Goal: Transaction & Acquisition: Purchase product/service

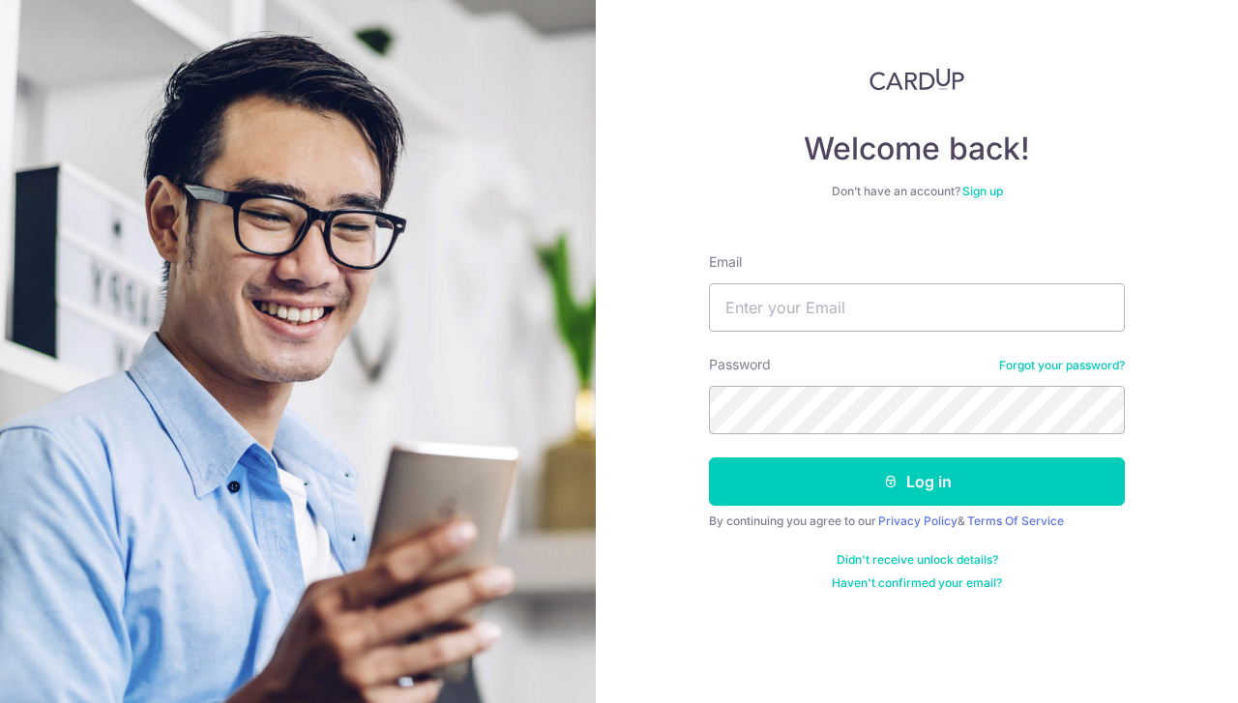
type input "[EMAIL_ADDRESS][DOMAIN_NAME]"
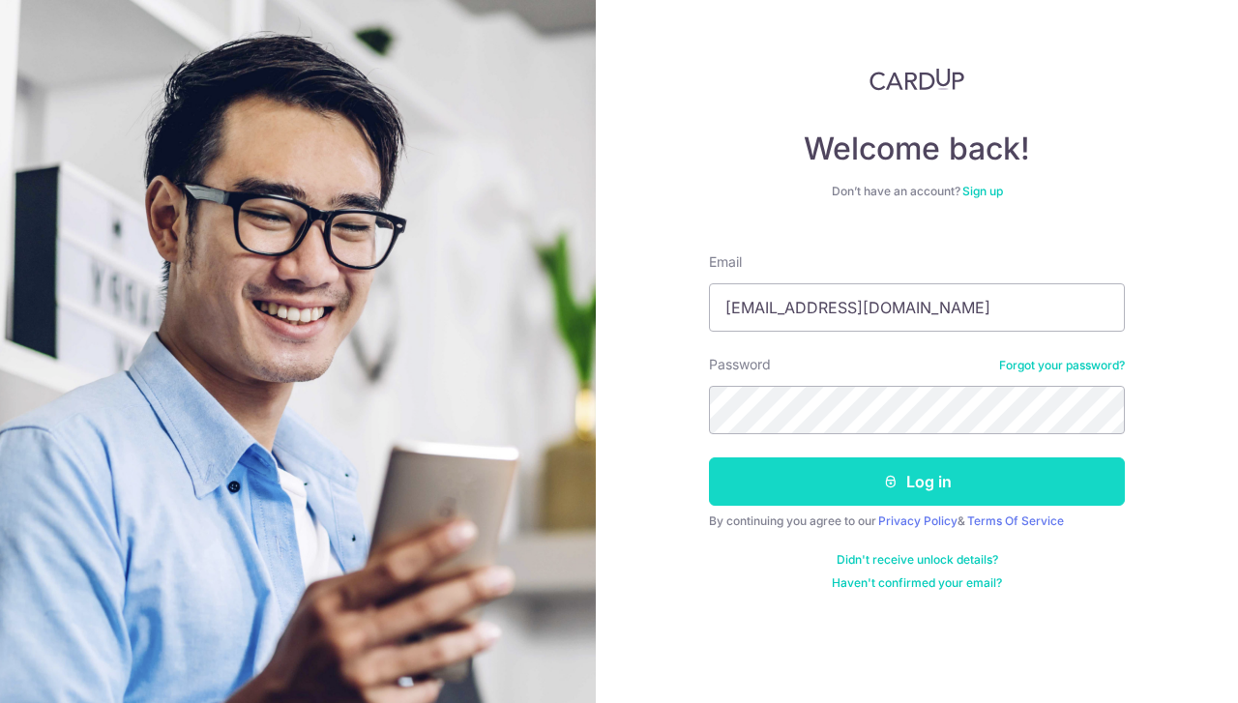
click at [904, 491] on button "Log in" at bounding box center [917, 482] width 416 height 48
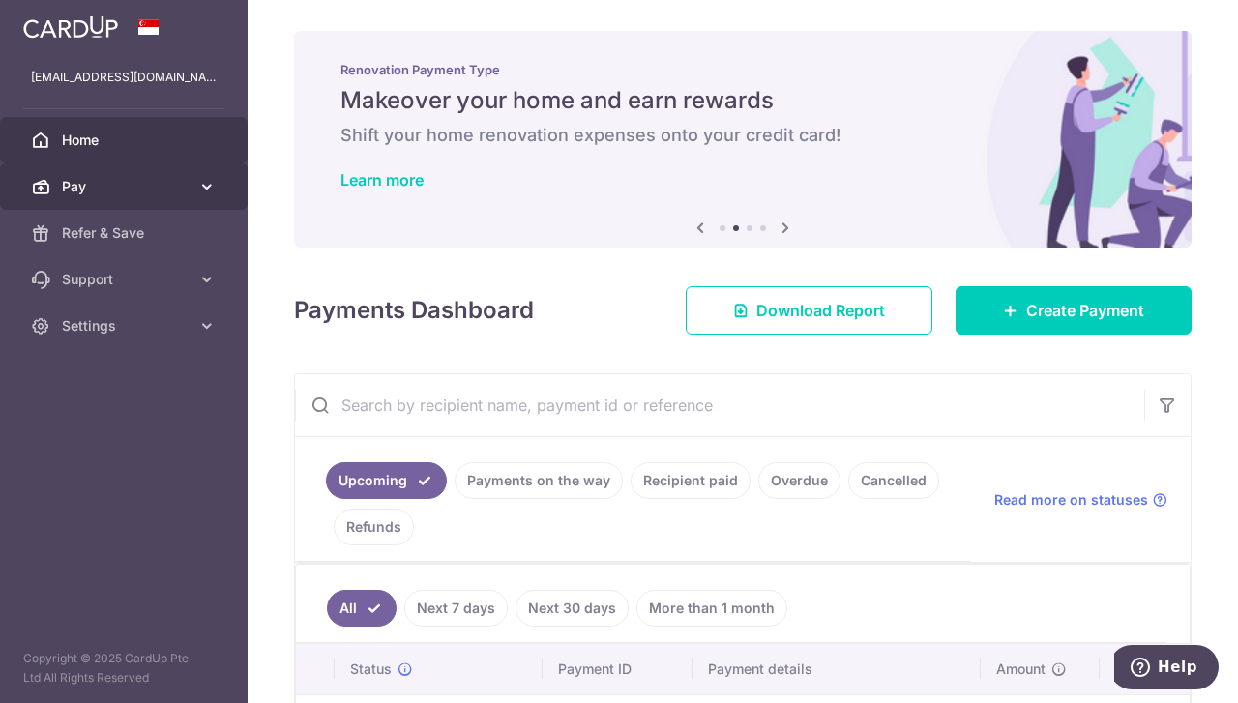
click at [73, 199] on link "Pay" at bounding box center [124, 186] width 248 height 46
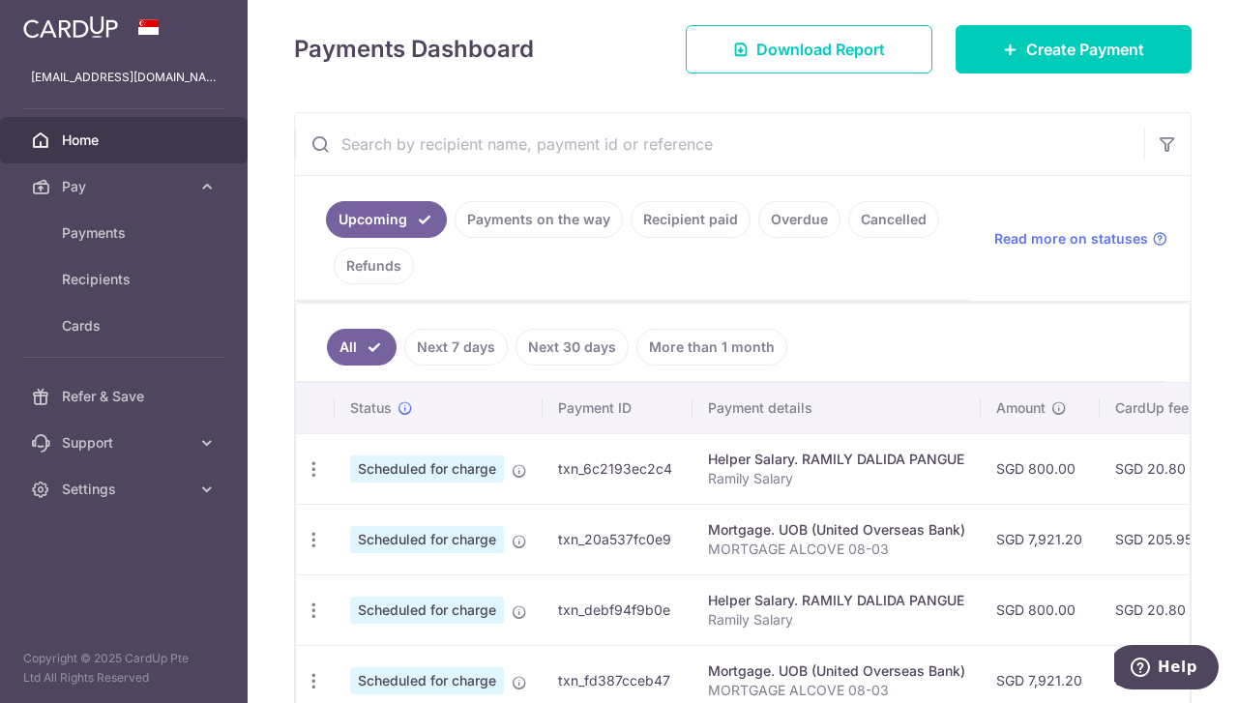
scroll to position [169, 0]
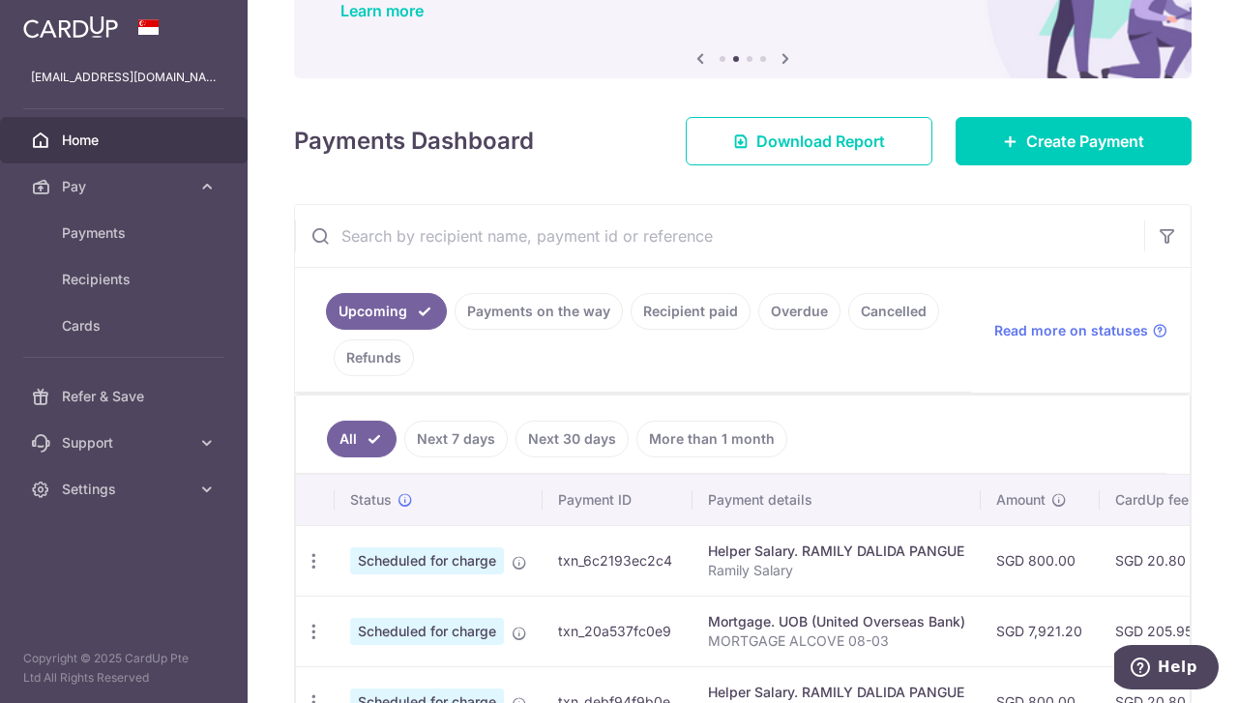
click at [463, 425] on link "Next 7 days" at bounding box center [455, 439] width 103 height 37
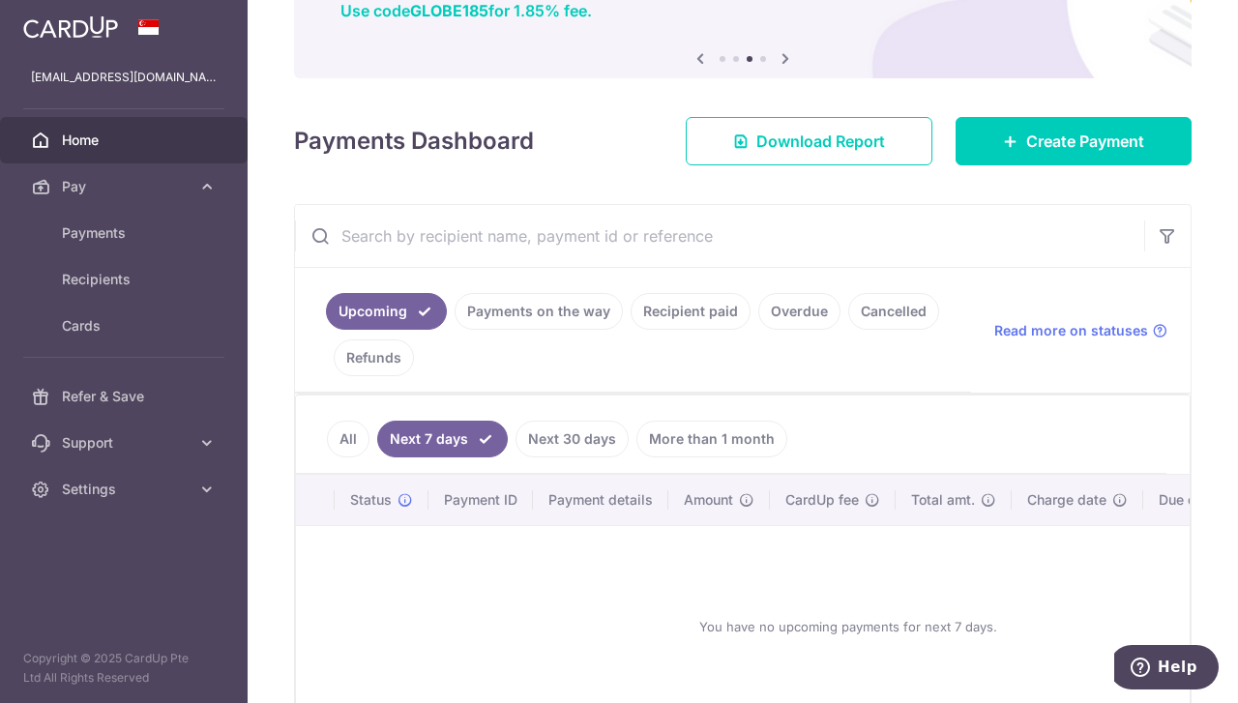
click at [710, 310] on link "Recipient paid" at bounding box center [691, 311] width 120 height 37
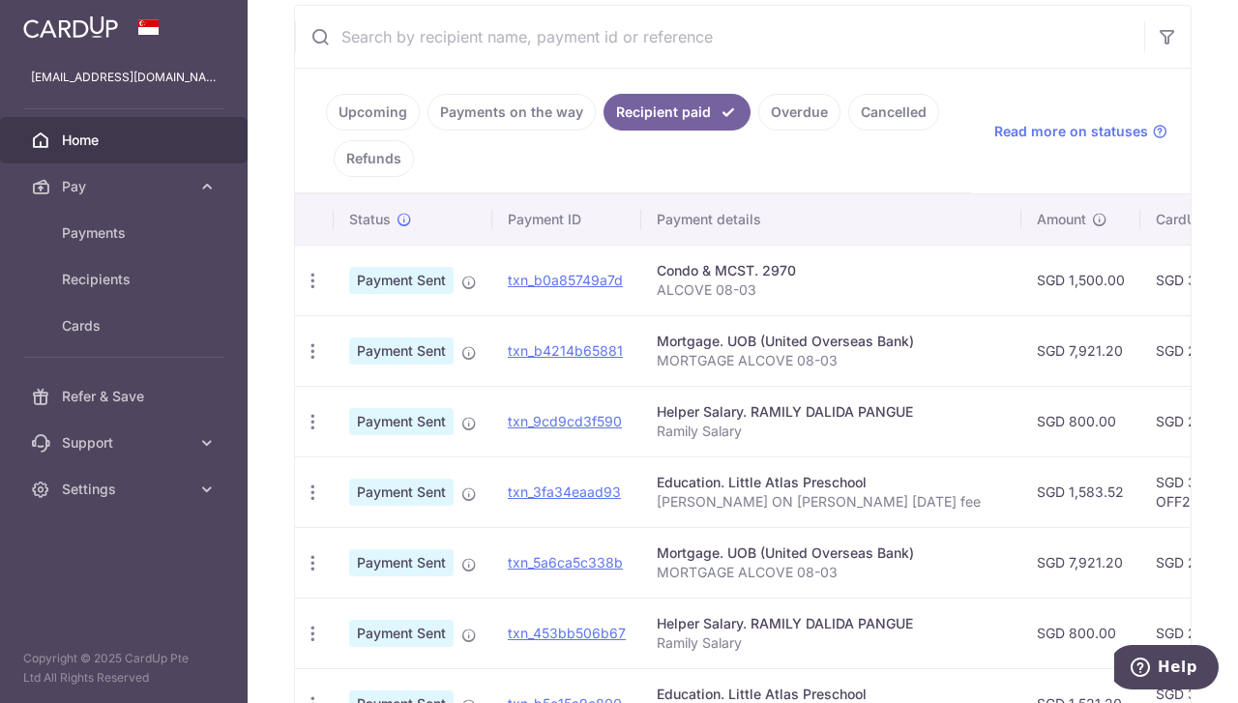
scroll to position [369, 0]
click at [1140, 501] on td "SGD 35.63 OFF225" at bounding box center [1203, 492] width 126 height 71
copy td "OFF225"
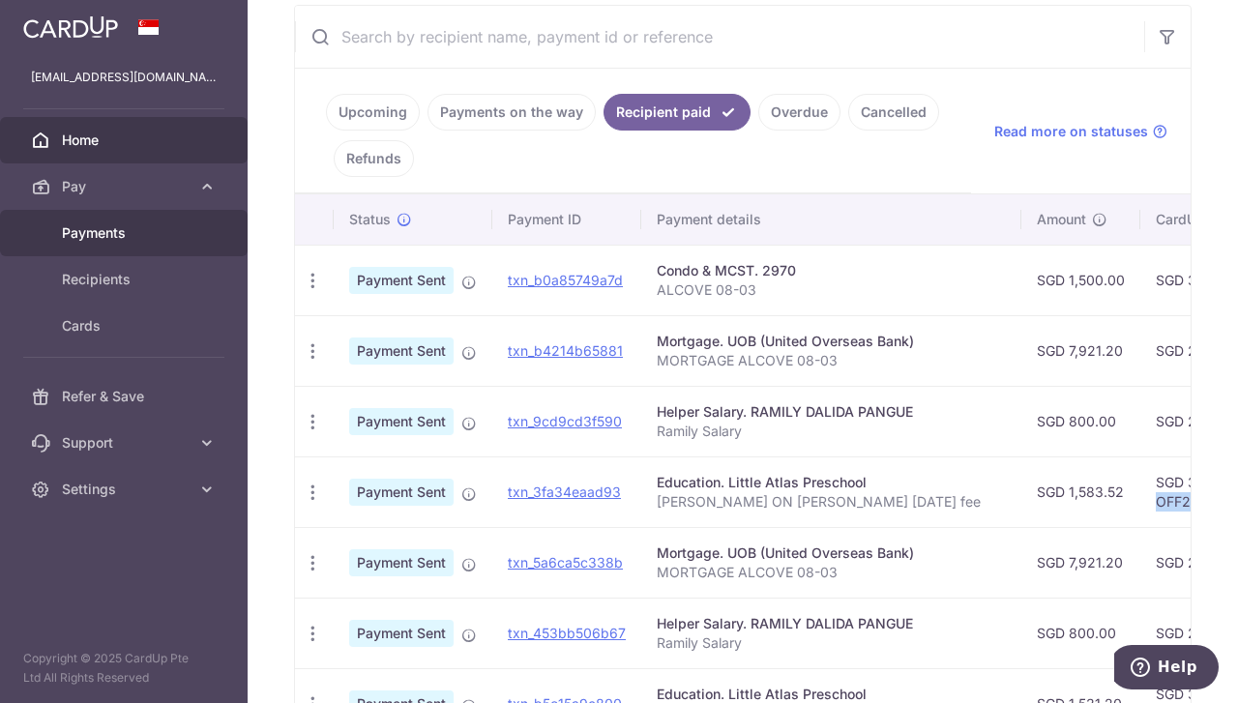
click at [135, 235] on span "Payments" at bounding box center [126, 232] width 128 height 19
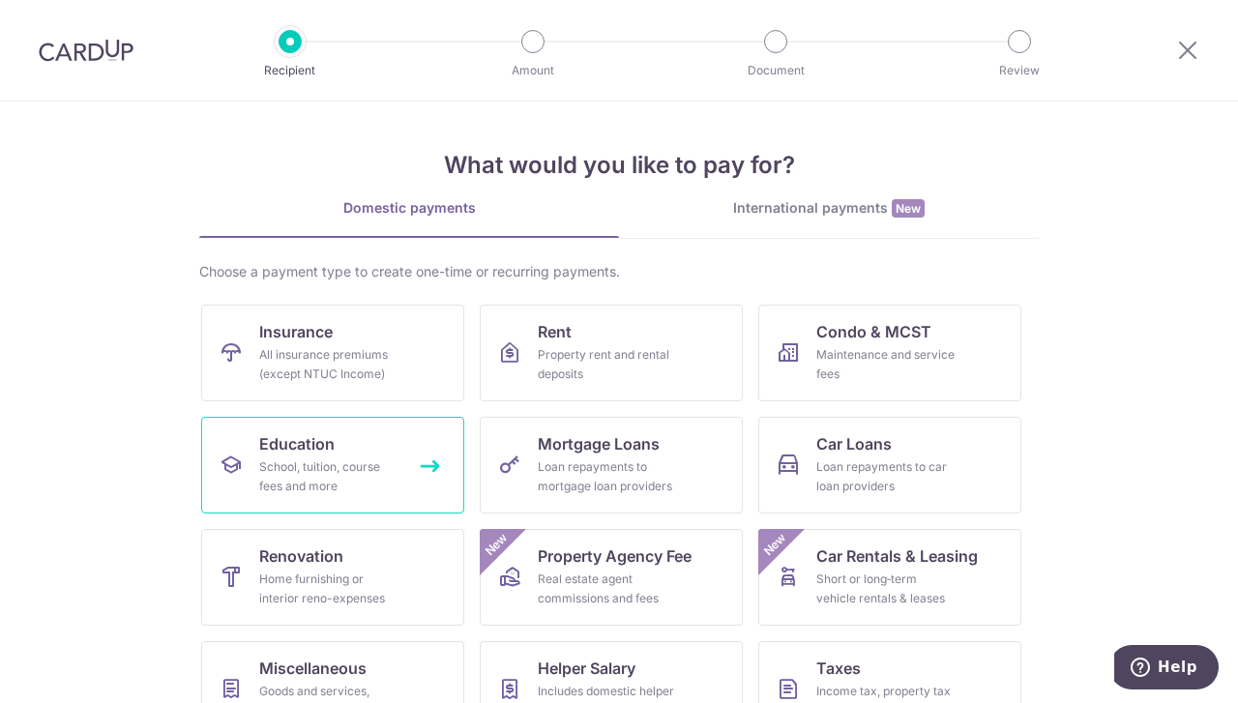
click at [414, 479] on link "Education School, tuition, course fees and more" at bounding box center [332, 465] width 263 height 97
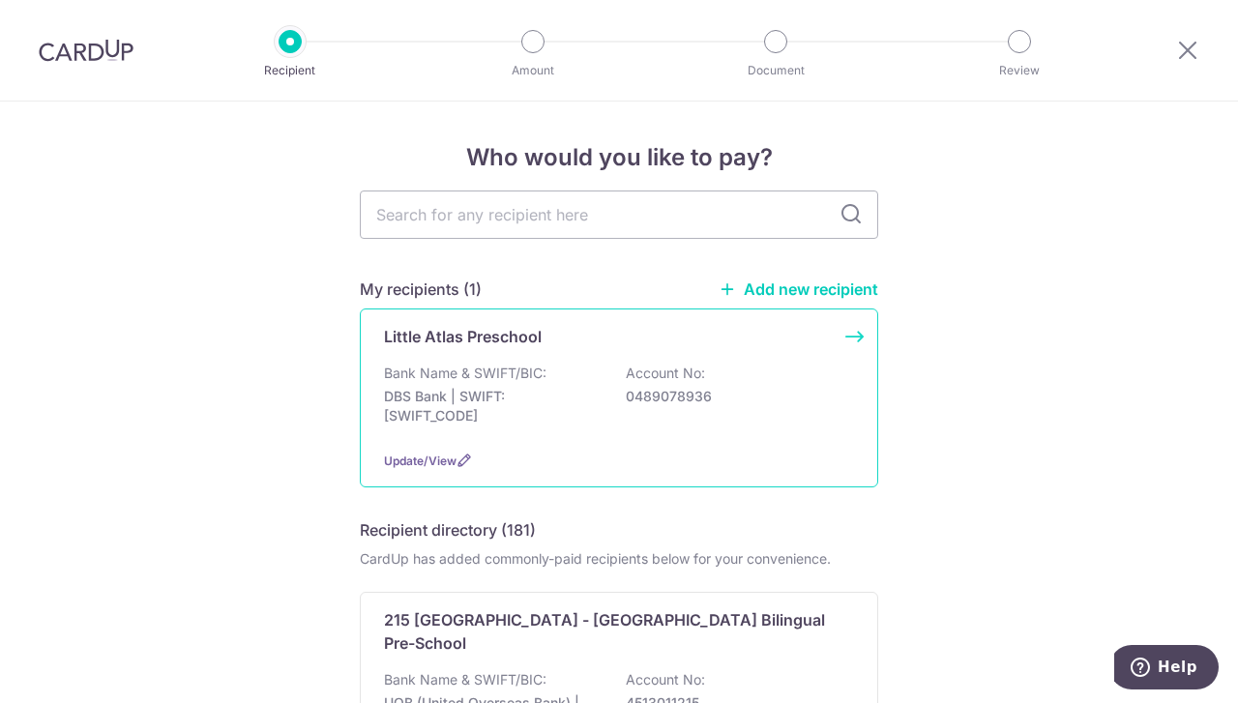
click at [503, 411] on p "DBS Bank | SWIFT: DBSSSGSGXXX" at bounding box center [492, 406] width 217 height 39
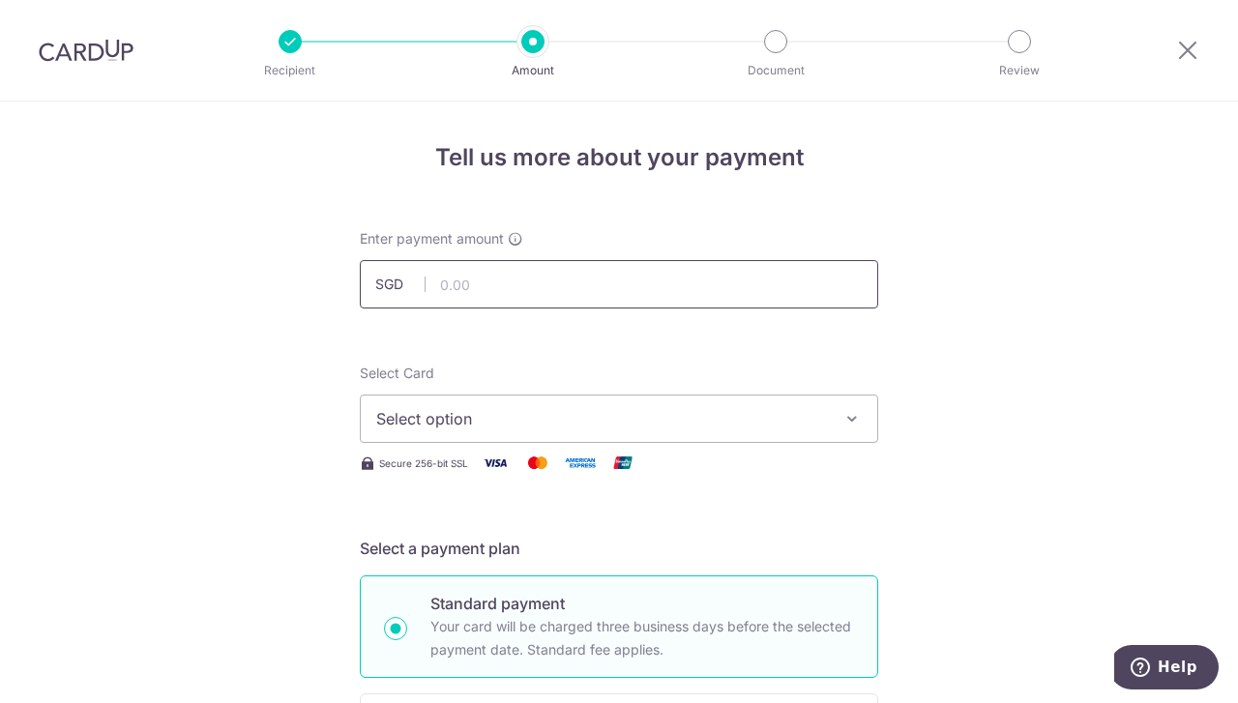
drag, startPoint x: 0, startPoint y: 0, endPoint x: 447, endPoint y: 282, distance: 528.7
click at [447, 282] on input "text" at bounding box center [619, 284] width 518 height 48
type input "1,583.52"
click at [710, 365] on div "Select Card Select option Add credit card Your Cards **** 4109" at bounding box center [619, 403] width 518 height 79
click at [650, 417] on span "Select option" at bounding box center [601, 418] width 451 height 23
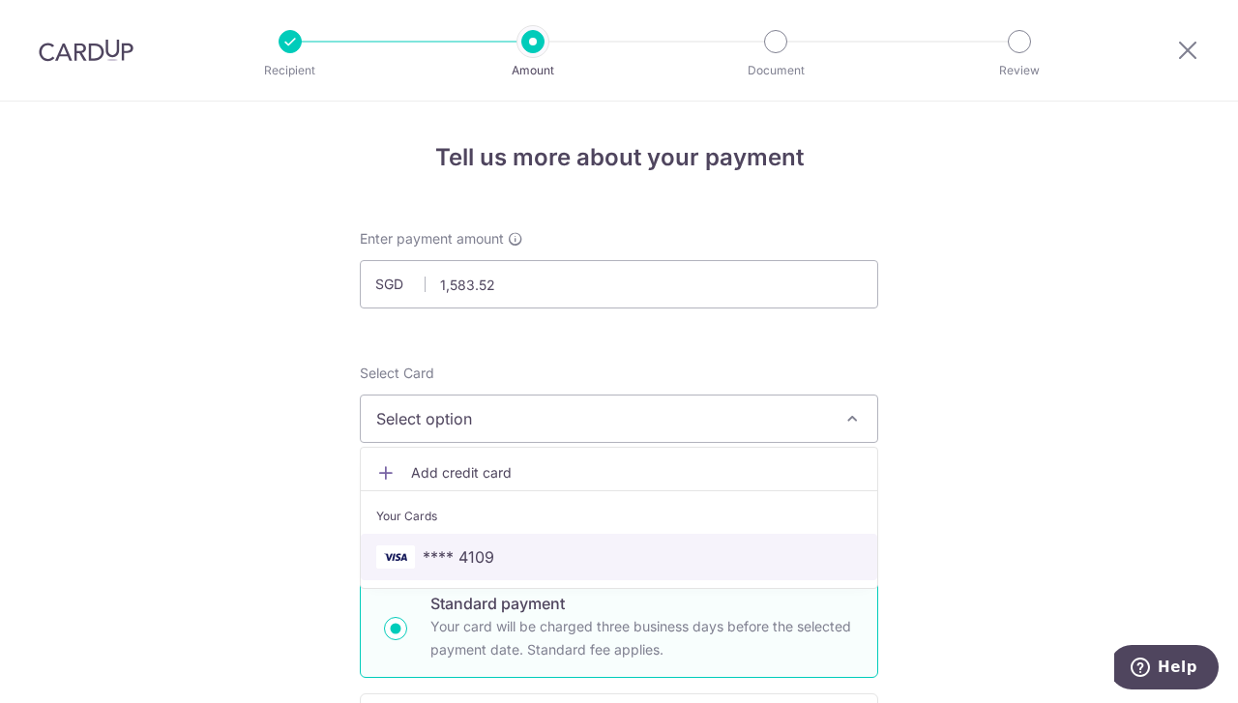
click at [491, 563] on span "**** 4109" at bounding box center [619, 557] width 486 height 23
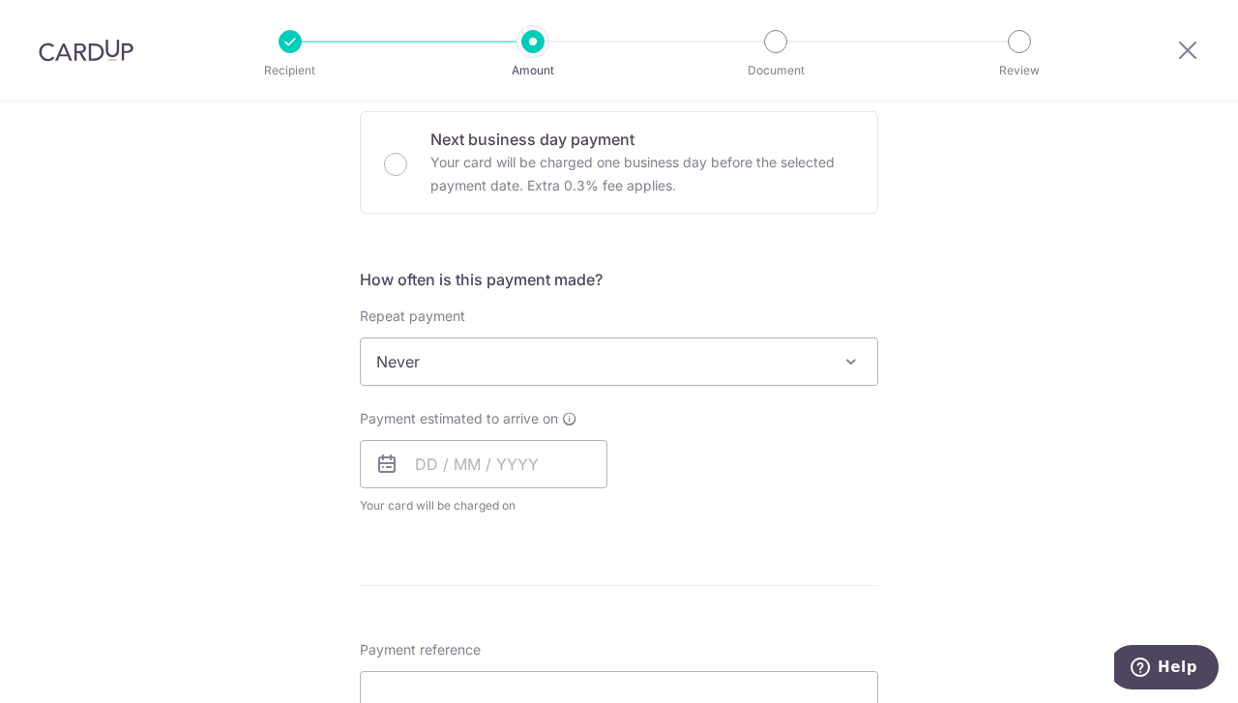
scroll to position [596, 0]
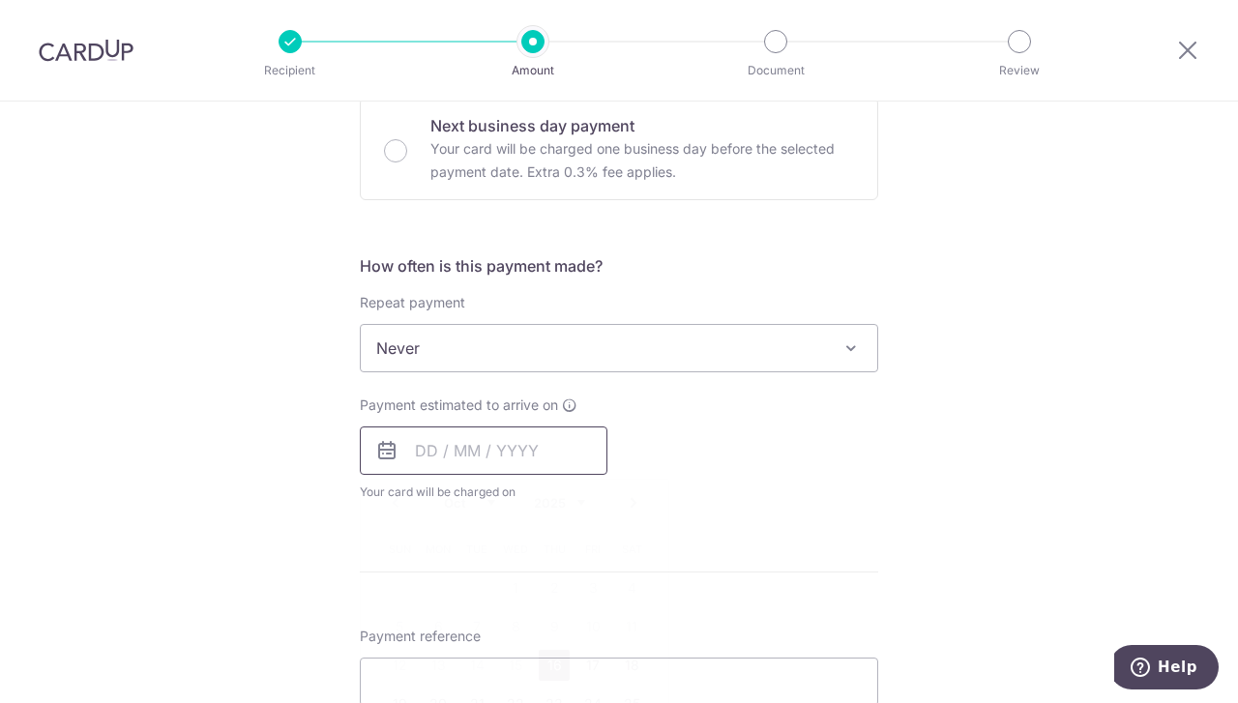
click at [471, 461] on input "text" at bounding box center [484, 451] width 248 height 48
click at [547, 665] on link "16" at bounding box center [554, 665] width 31 height 31
type input "16/10/2025"
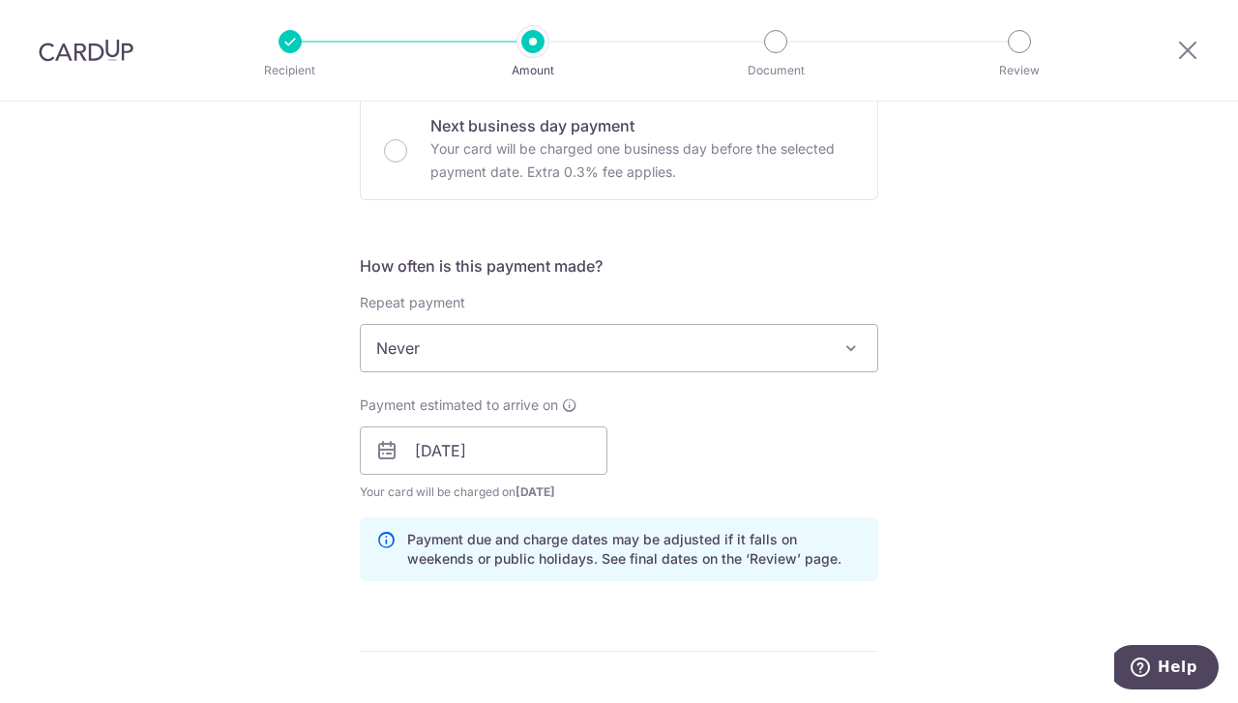
click at [892, 445] on div "Tell us more about your payment Enter payment amount SGD 1,583.52 1583.52 Selec…" at bounding box center [619, 420] width 1238 height 1829
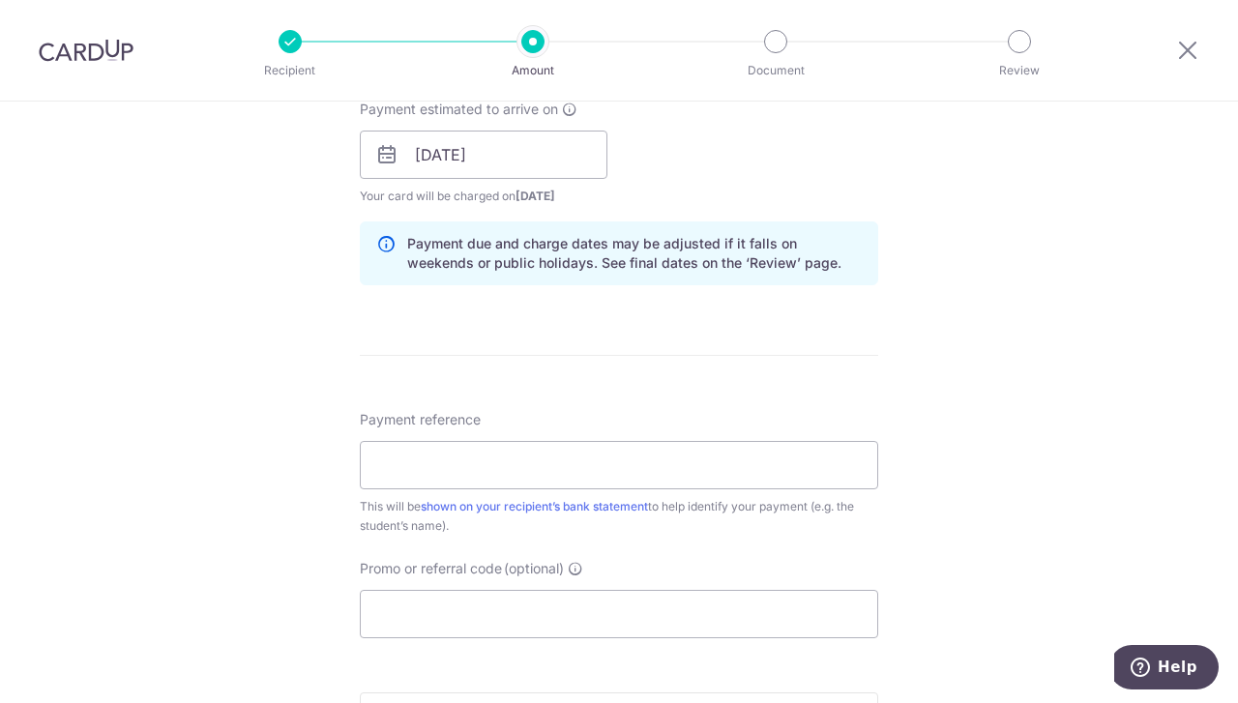
scroll to position [901, 0]
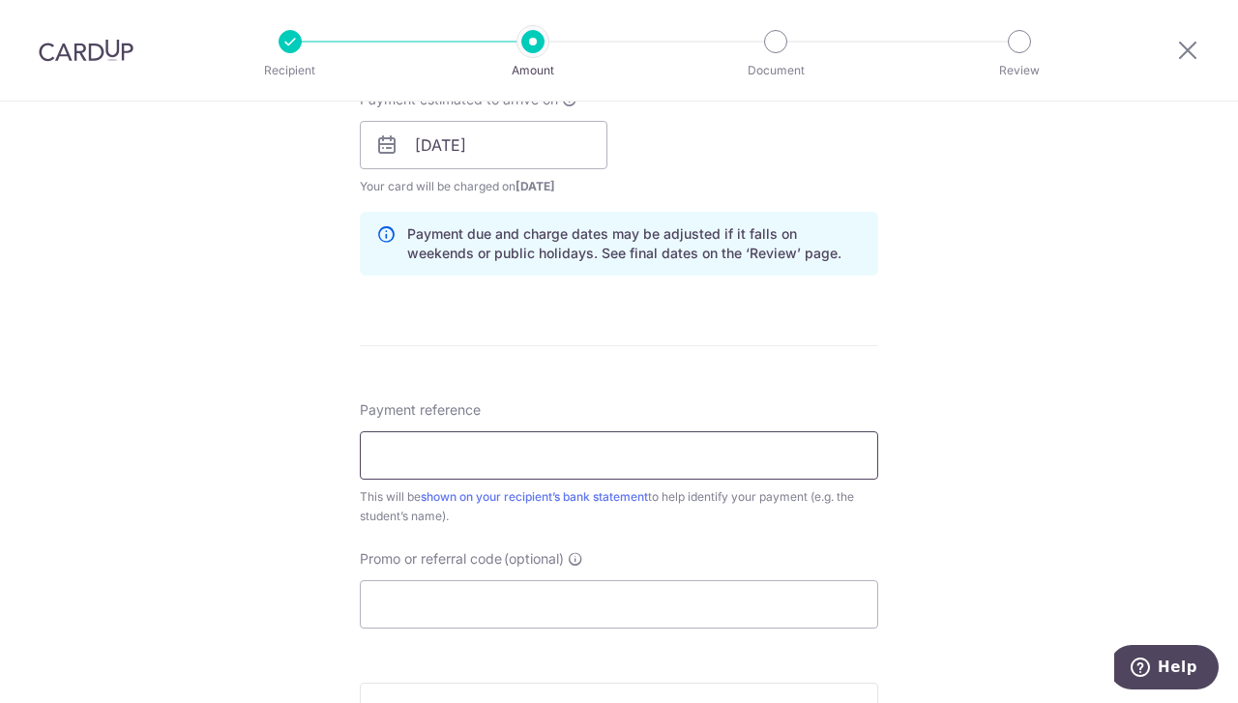
click at [717, 442] on input "Payment reference" at bounding box center [619, 455] width 518 height 48
click at [621, 454] on input "Rosalina ON AUGER October 2024 fee" at bounding box center [619, 455] width 518 height 48
type input "Rosalina ON AUGER October 2025 fee"
click at [480, 595] on input "Promo or referral code (optional)" at bounding box center [619, 604] width 518 height 48
paste input "OFF225"
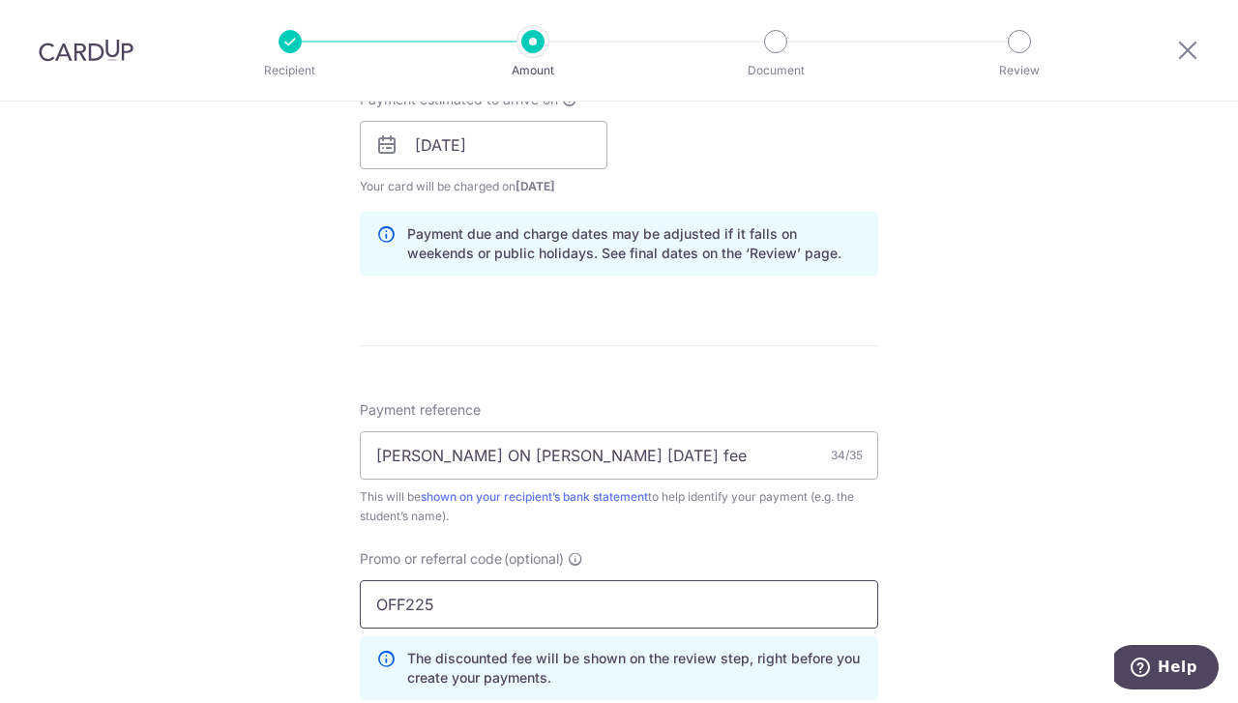
type input "OFF225"
click at [263, 539] on div "Tell us more about your payment Enter payment amount SGD 1,583.52 1583.52 Selec…" at bounding box center [619, 158] width 1238 height 1916
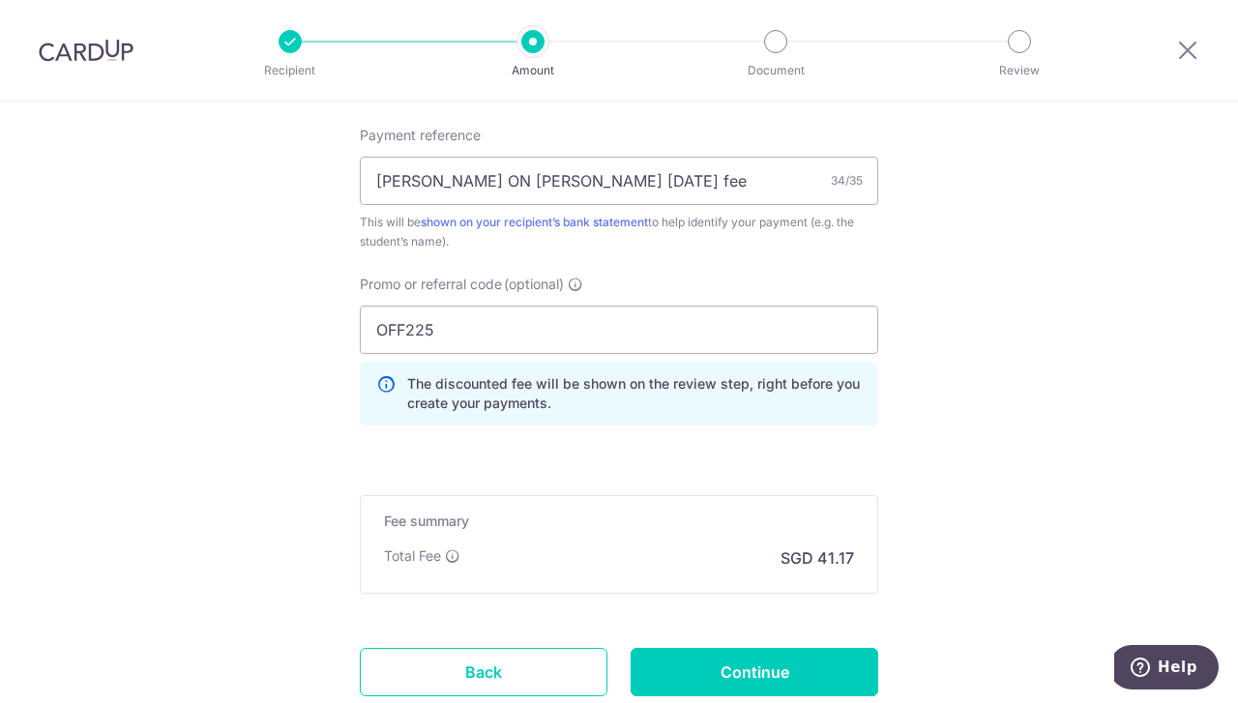
scroll to position [1182, 0]
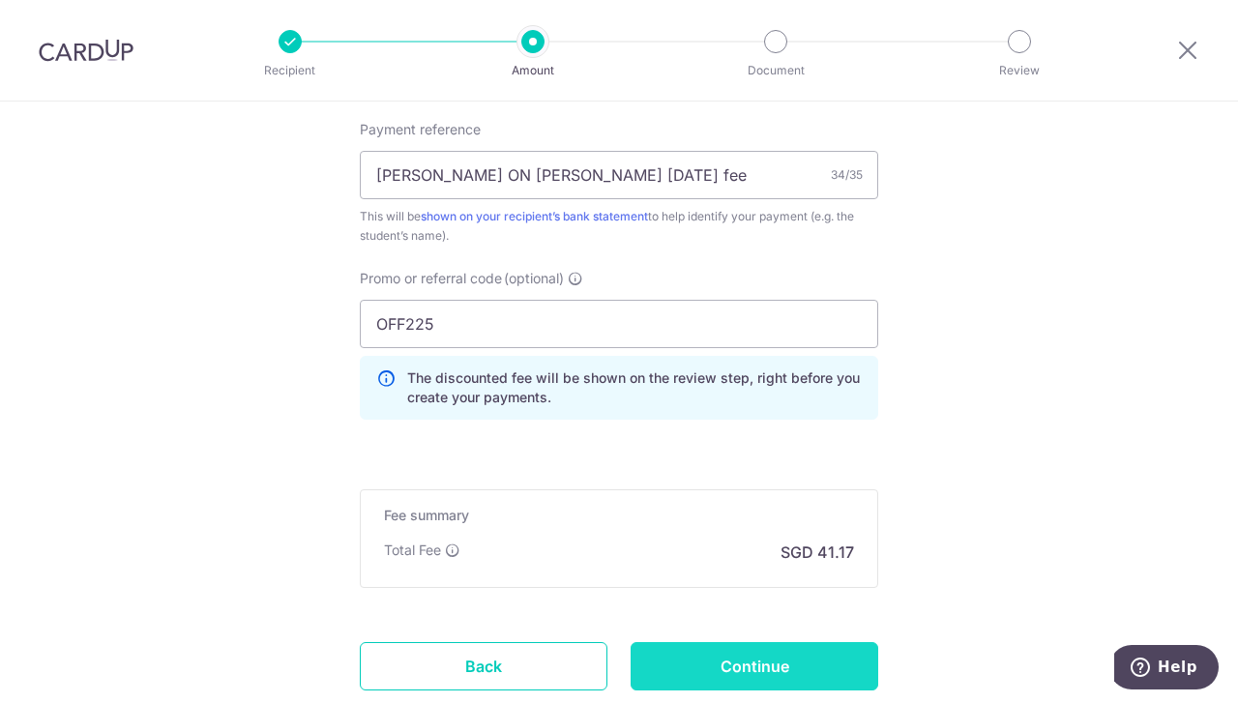
click at [766, 665] on input "Continue" at bounding box center [755, 666] width 248 height 48
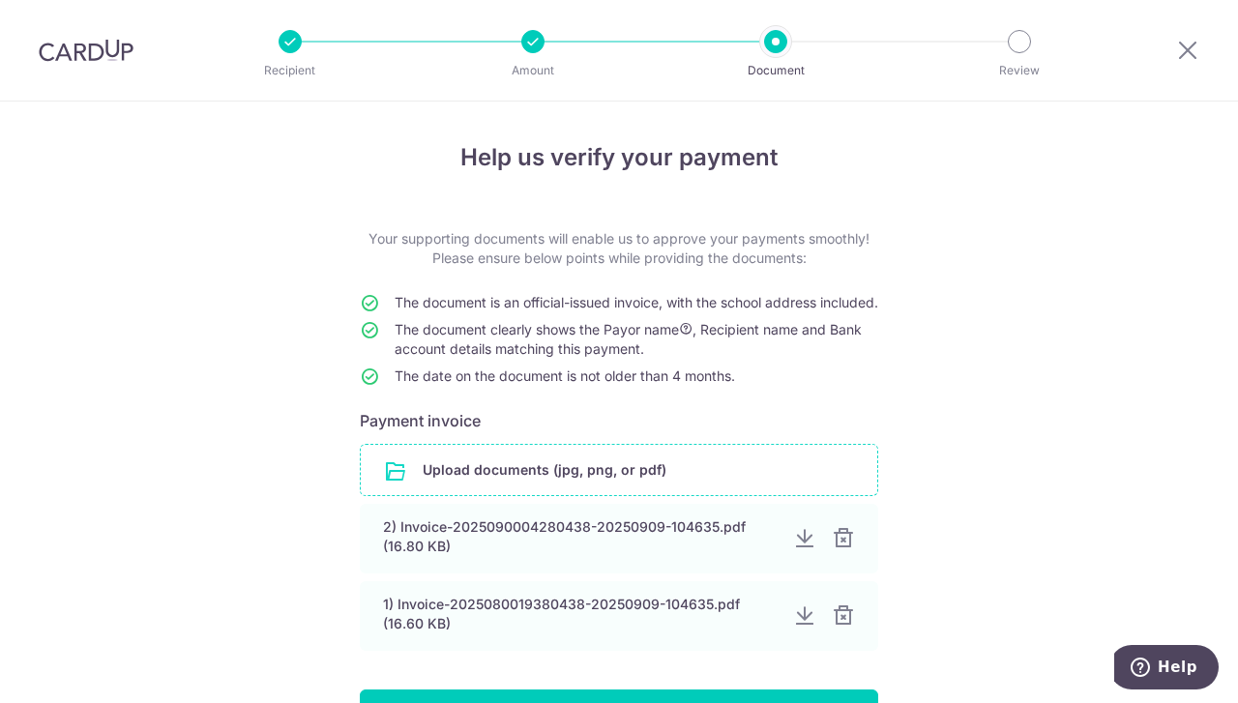
click at [613, 490] on input "file" at bounding box center [619, 470] width 517 height 50
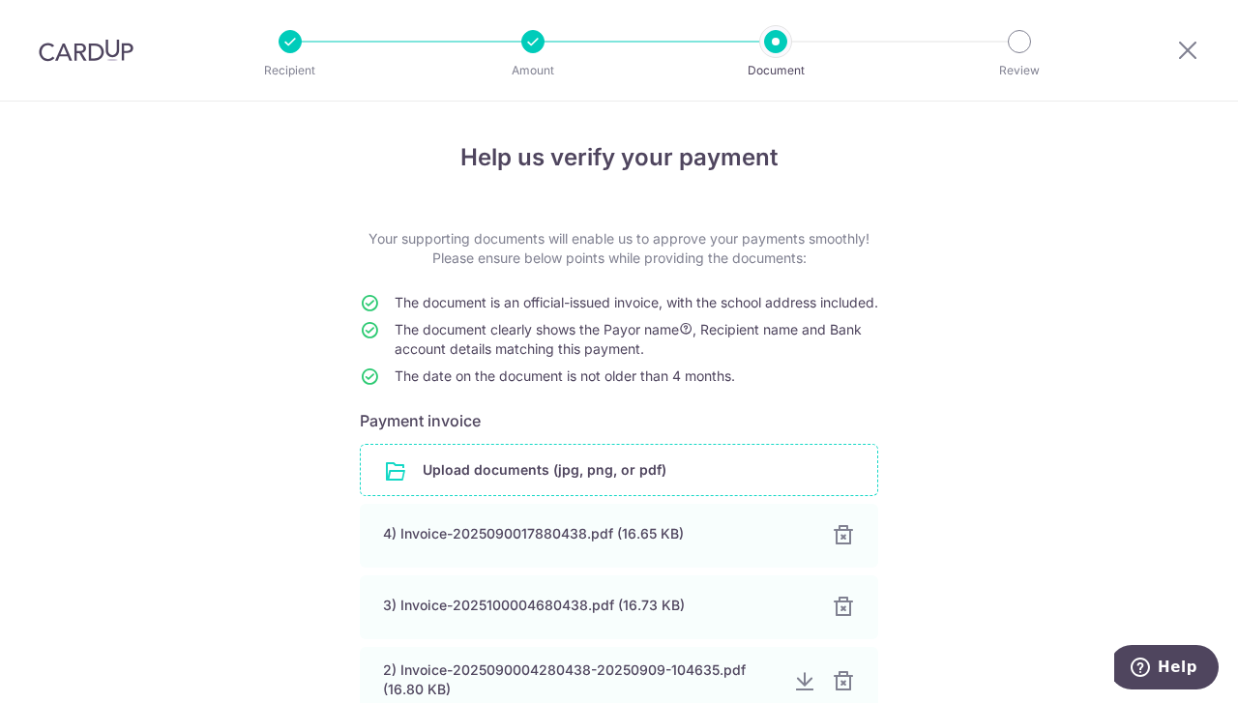
scroll to position [313, 0]
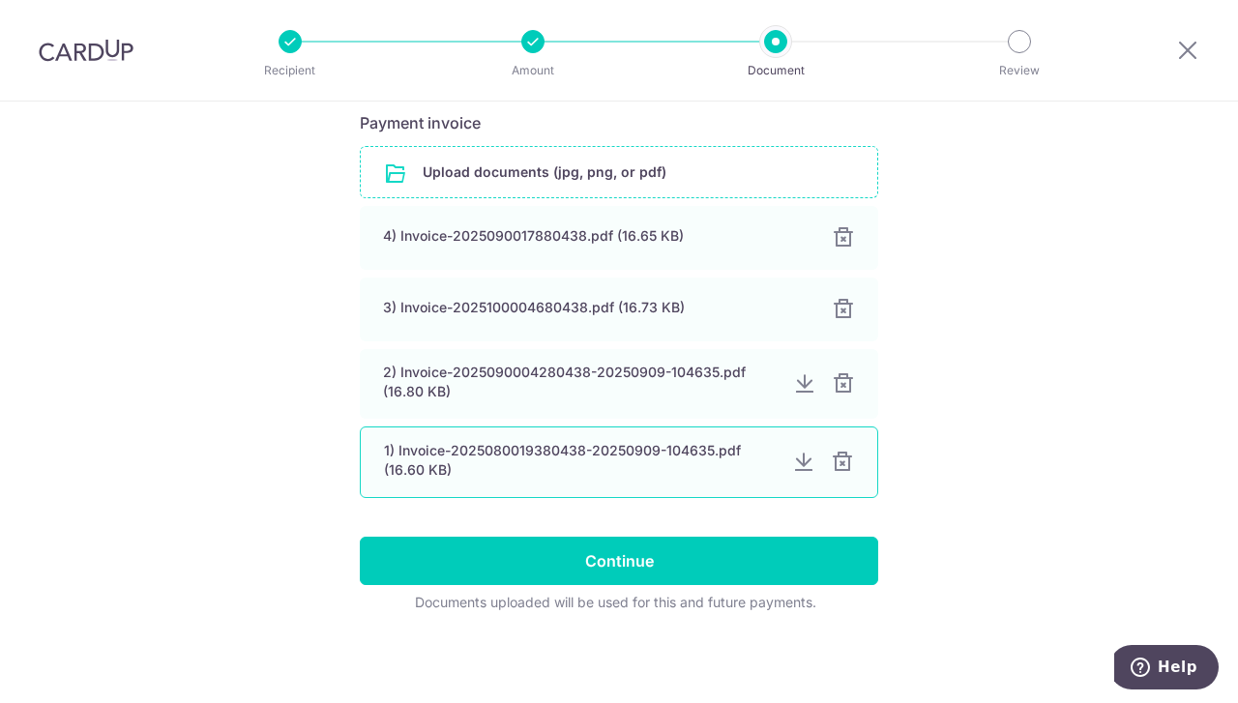
click at [842, 470] on div at bounding box center [842, 462] width 23 height 23
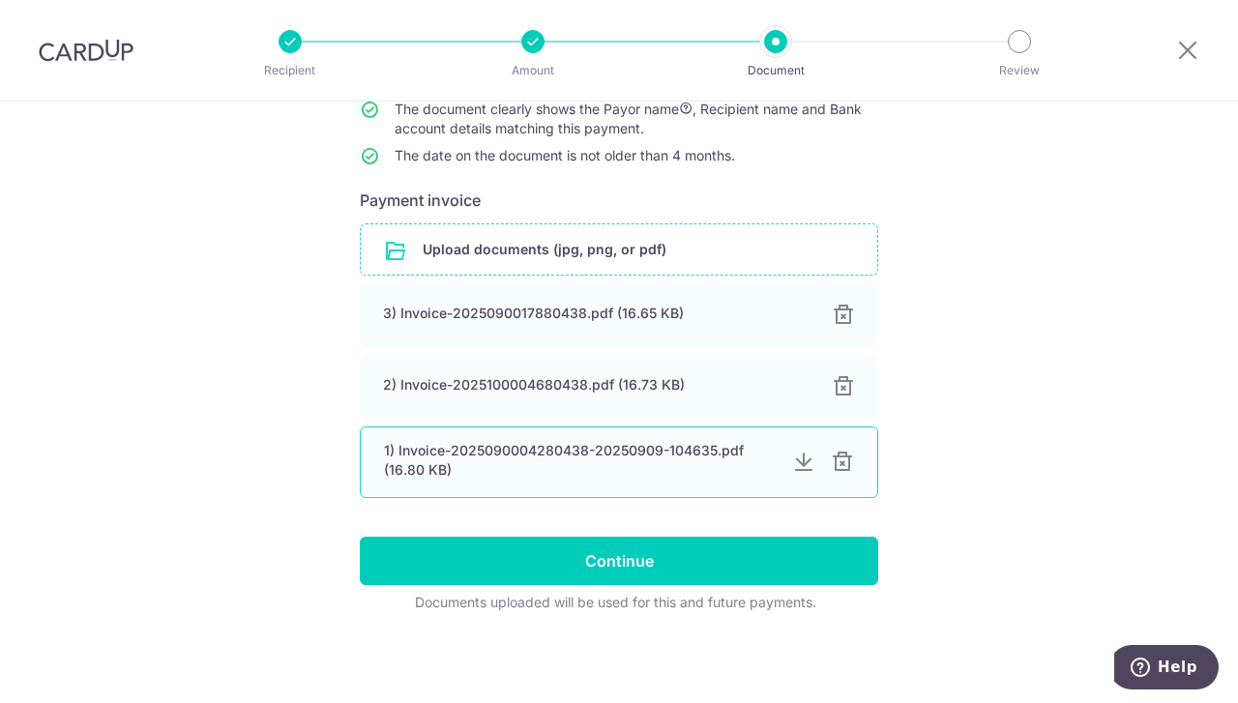
scroll to position [237, 0]
click at [837, 469] on div at bounding box center [842, 462] width 23 height 23
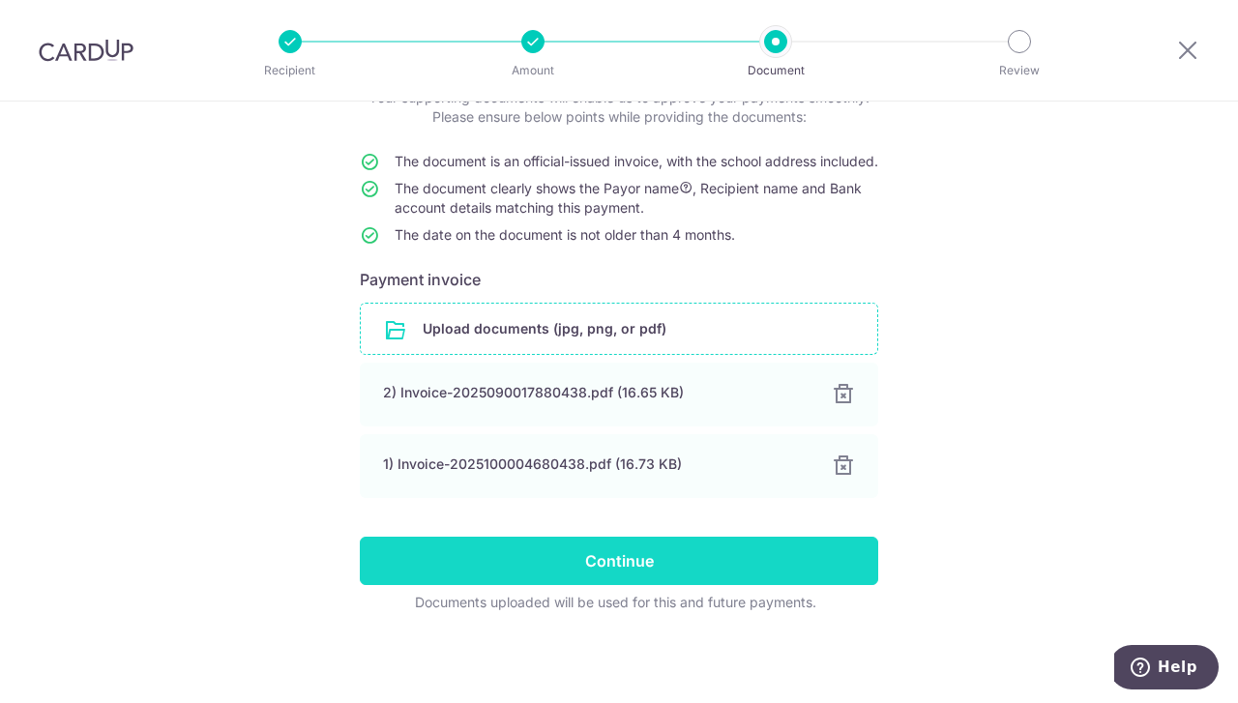
click at [648, 560] on input "Continue" at bounding box center [619, 561] width 518 height 48
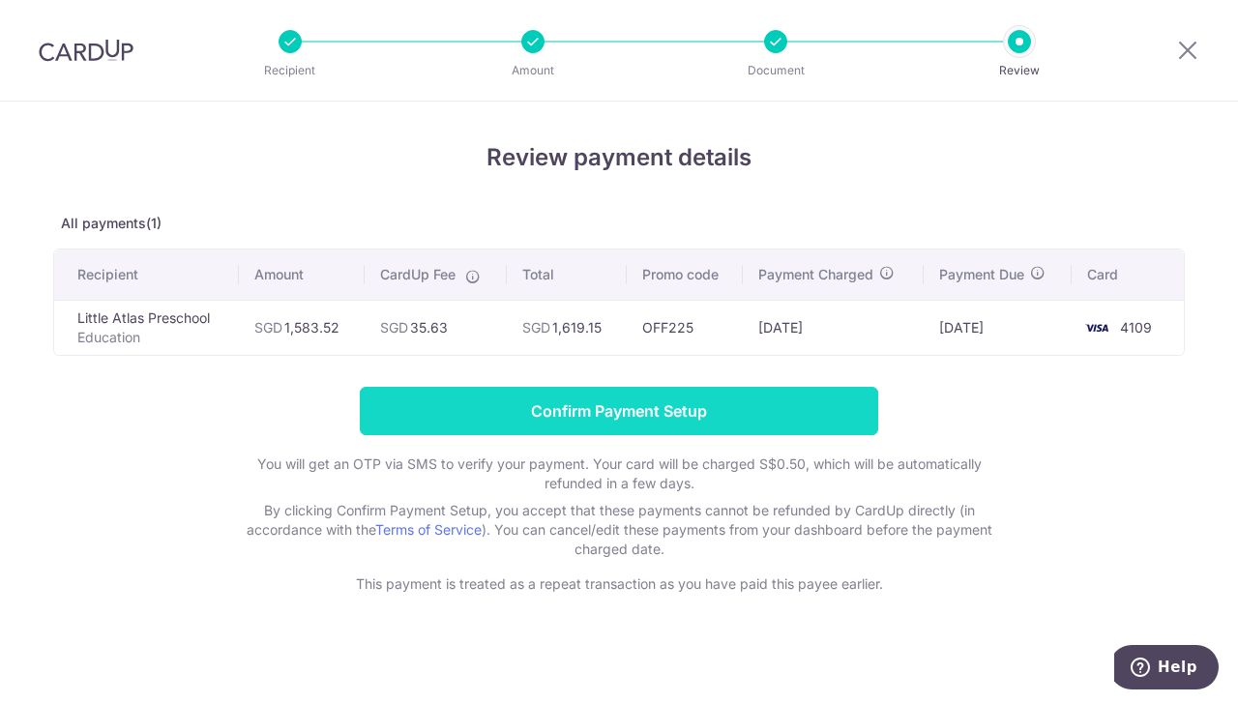
click at [693, 415] on input "Confirm Payment Setup" at bounding box center [619, 411] width 518 height 48
